Goal: Navigation & Orientation: Find specific page/section

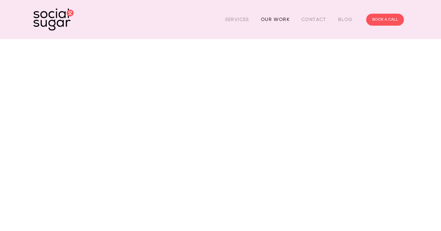
click at [283, 20] on link "Our Work" at bounding box center [275, 19] width 29 height 10
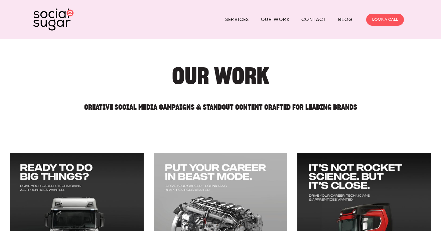
click at [55, 17] on img at bounding box center [53, 19] width 40 height 22
